Goal: Information Seeking & Learning: Learn about a topic

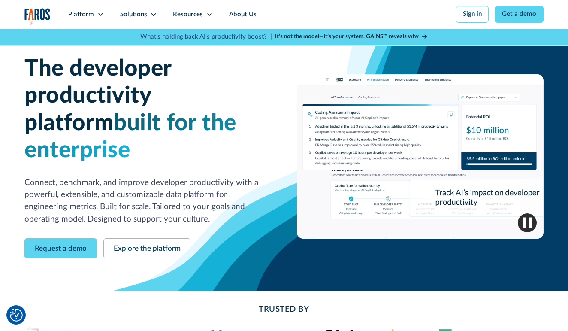
scroll to position [17, 0]
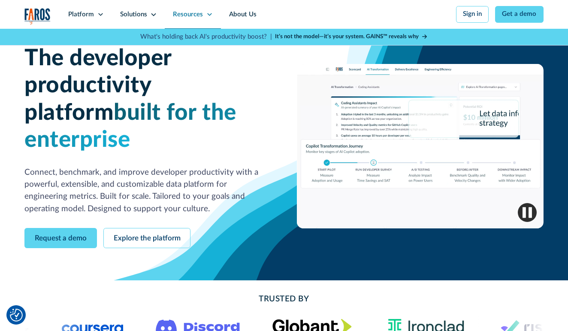
click at [198, 12] on div "Resources" at bounding box center [188, 15] width 30 height 10
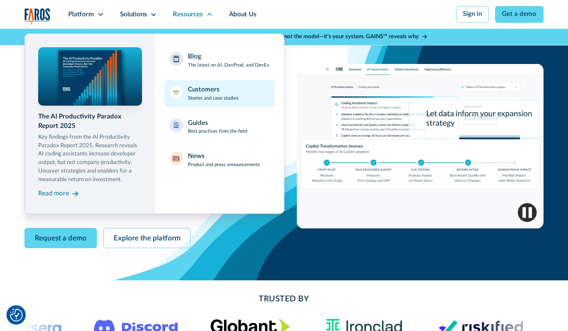
click at [180, 92] on div at bounding box center [176, 92] width 14 height 14
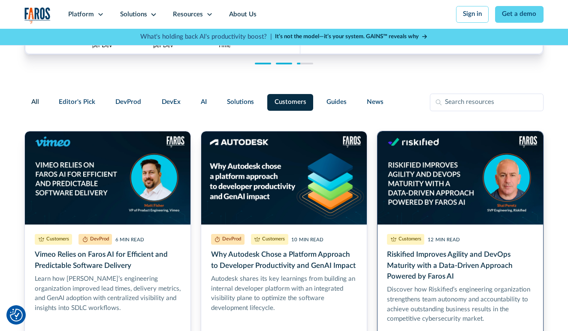
scroll to position [152, 0]
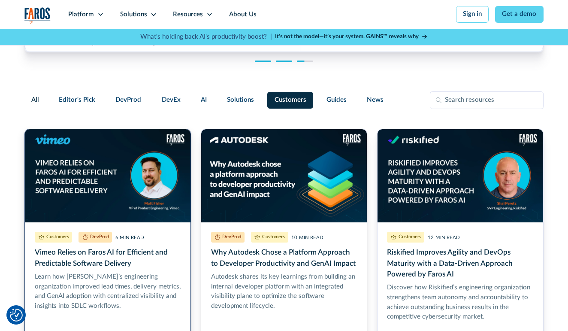
click at [174, 187] on link "Vimeo Relies on Faros AI for Efficient and Predictable Software Delivery" at bounding box center [107, 242] width 166 height 226
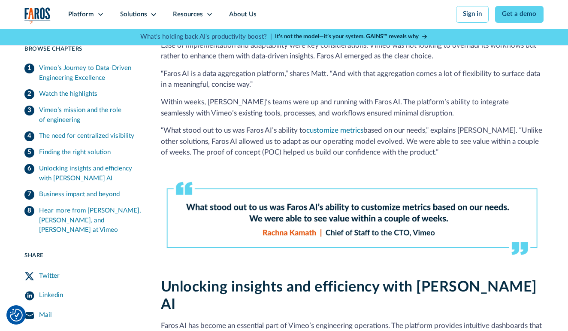
scroll to position [1116, 0]
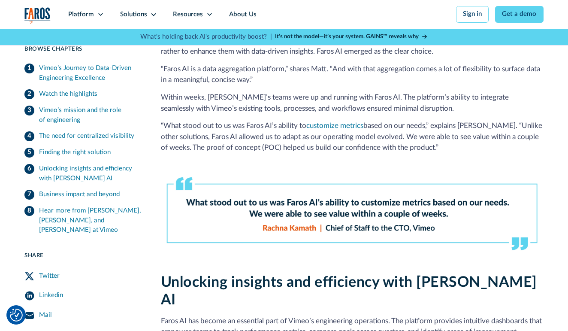
click at [49, 134] on div "The need for centralized visibility" at bounding box center [86, 137] width 95 height 10
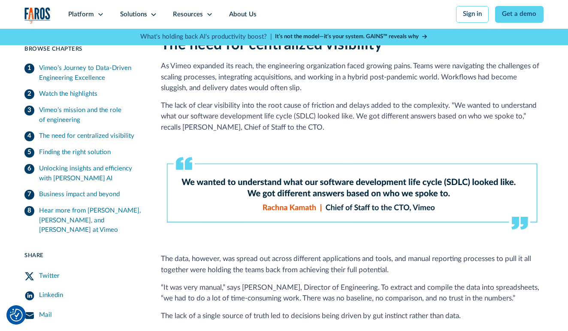
scroll to position [756, 0]
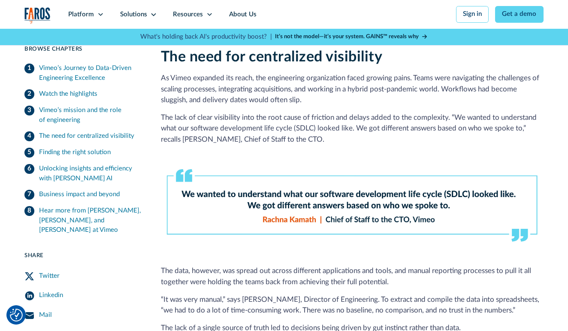
click at [29, 197] on link "Business impact and beyond" at bounding box center [82, 195] width 117 height 16
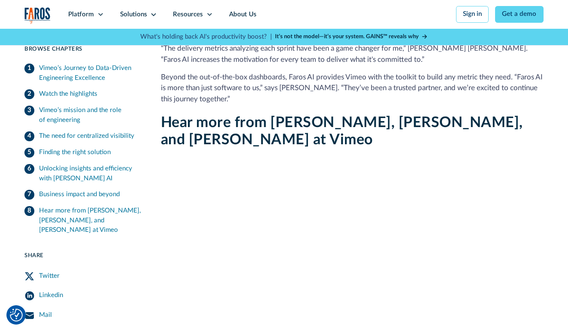
scroll to position [1897, 0]
click at [175, 13] on div "Resources" at bounding box center [188, 15] width 30 height 10
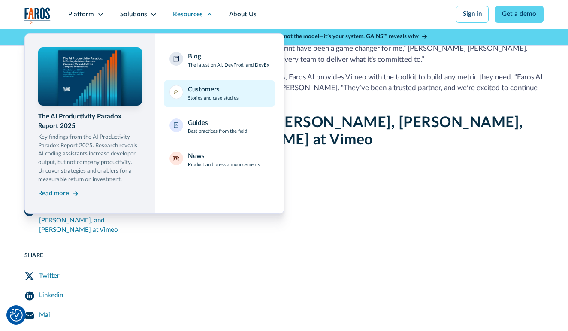
click at [192, 96] on p "Stories and case studies" at bounding box center [213, 98] width 51 height 7
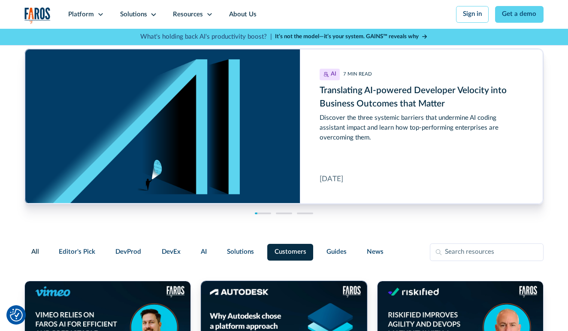
scroll to position [184, 0]
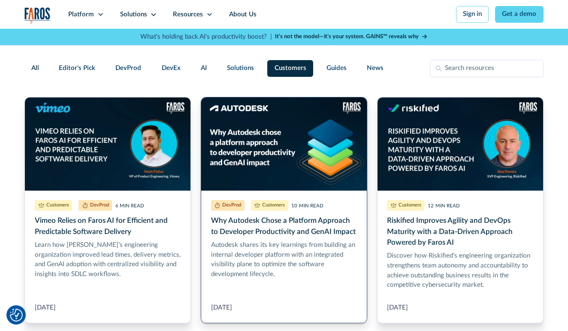
click at [255, 120] on link "Why Autodesk Chose a Platform Approach to Developer Productivity and GenAI Impa…" at bounding box center [284, 210] width 166 height 226
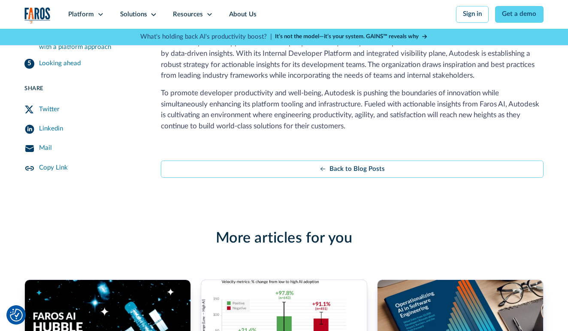
scroll to position [1631, 0]
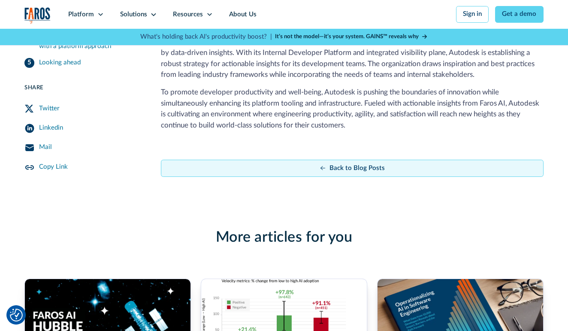
click at [235, 160] on link "Back to Blog Posts" at bounding box center [352, 168] width 382 height 17
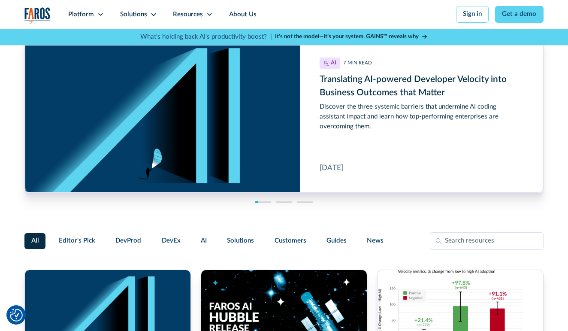
scroll to position [296, 0]
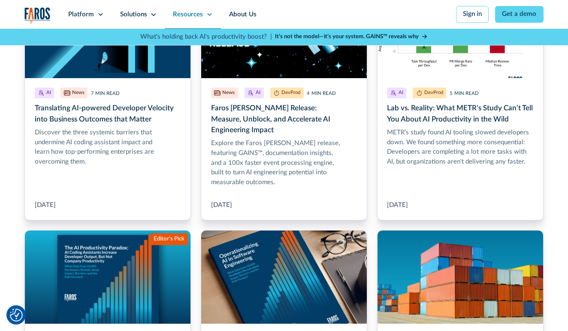
click at [175, 15] on div "Resources" at bounding box center [188, 15] width 30 height 10
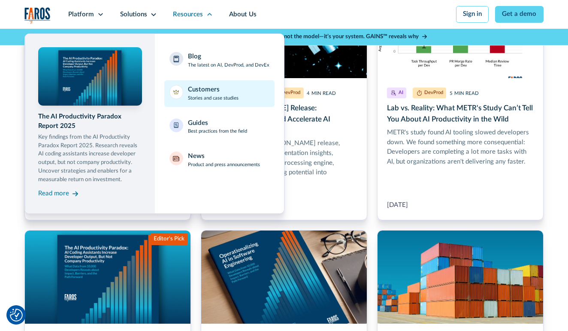
click at [218, 88] on div "Customers" at bounding box center [204, 90] width 32 height 10
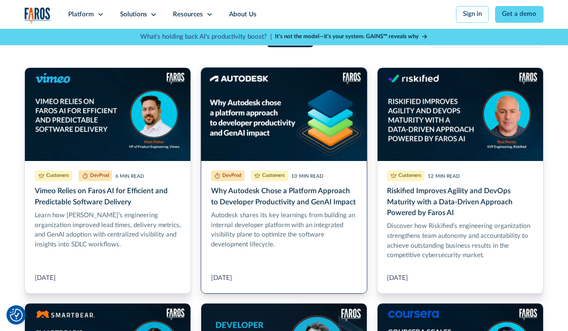
scroll to position [210, 0]
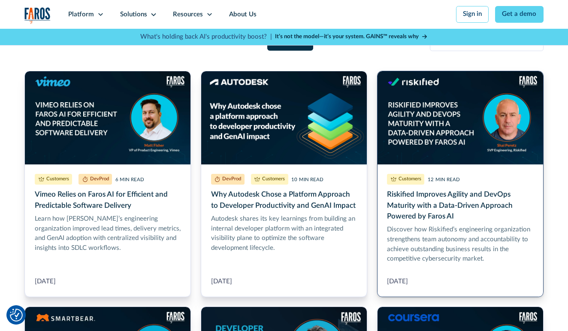
click at [392, 156] on link "Riskified Improves Agility and DevOps Maturity with a Data-Driven Approach Powe…" at bounding box center [460, 184] width 166 height 226
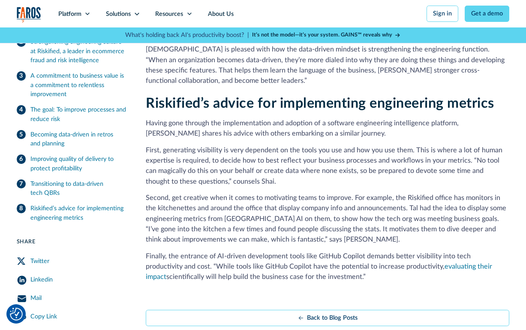
scroll to position [1852, 0]
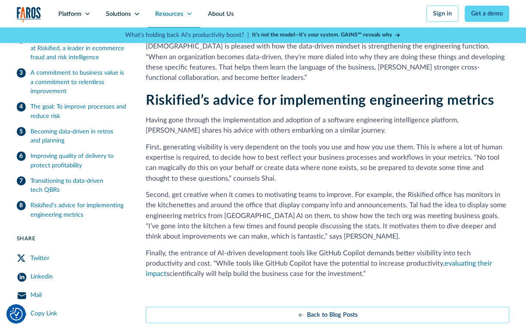
click at [190, 12] on icon at bounding box center [190, 14] width 6 height 6
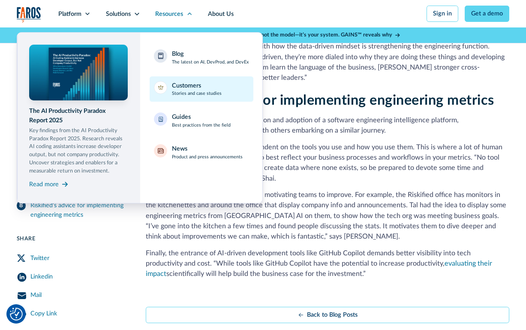
click at [199, 85] on div "Customers" at bounding box center [186, 85] width 29 height 9
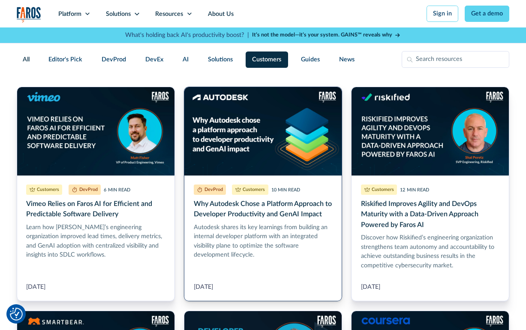
scroll to position [462, 0]
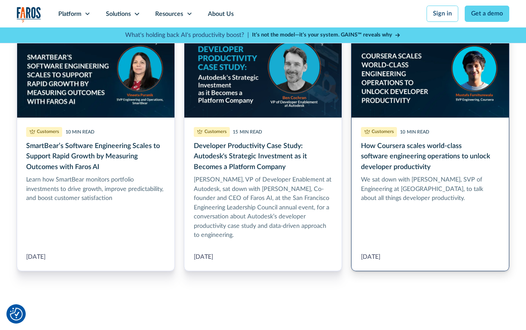
click at [409, 129] on link "How Coursera scales world-class software engineering operations to unlock devel…" at bounding box center [430, 150] width 158 height 242
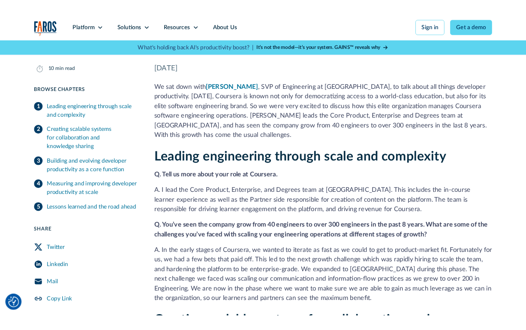
scroll to position [220, 0]
